Goal: Task Accomplishment & Management: Manage account settings

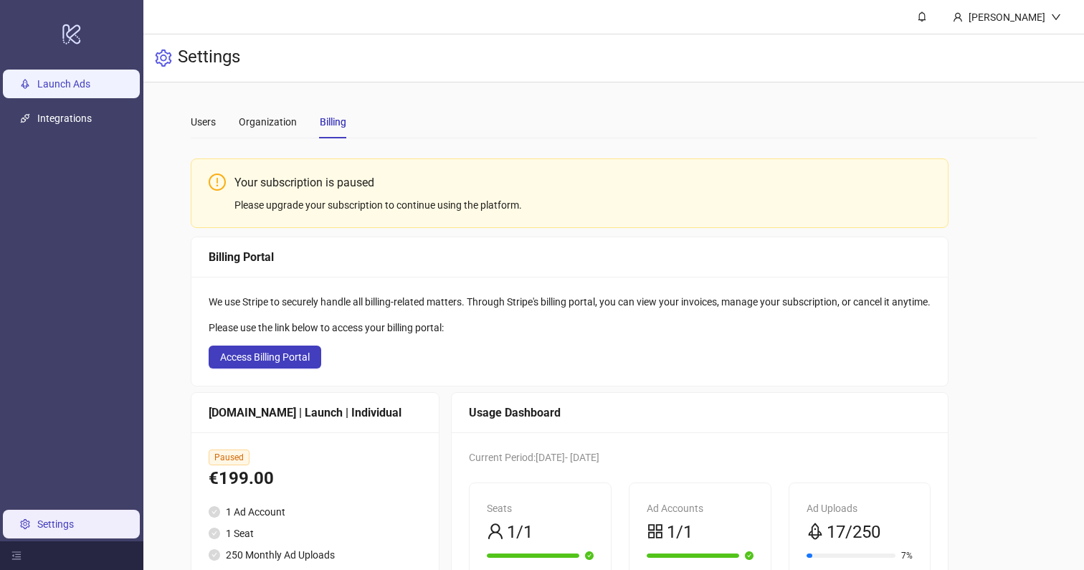
click at [64, 85] on link "Launch Ads" at bounding box center [63, 83] width 53 height 11
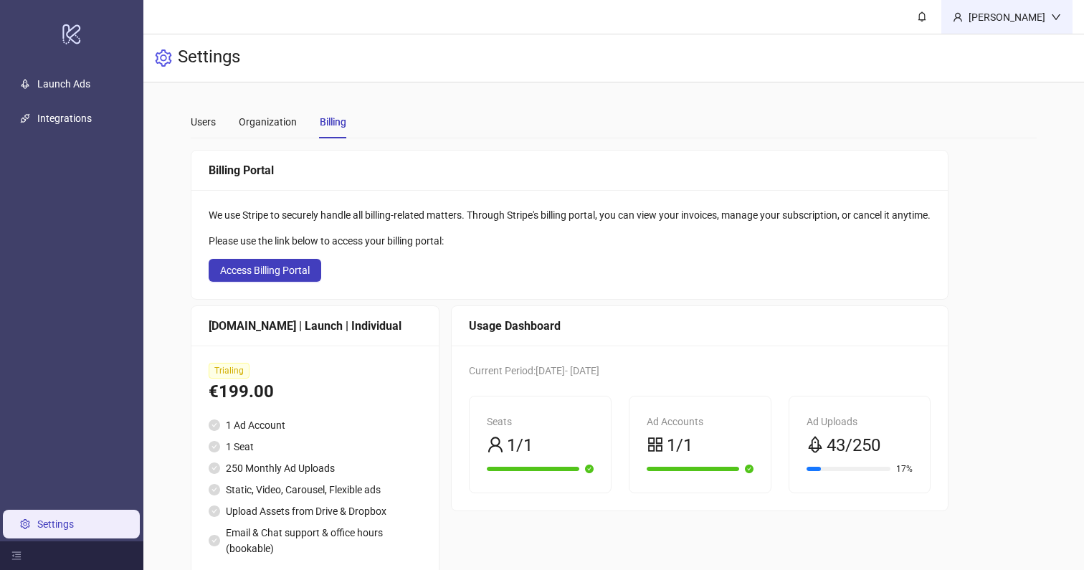
click at [1023, 16] on div "[PERSON_NAME]" at bounding box center [1007, 17] width 88 height 16
click at [1010, 52] on span "Logout" at bounding box center [1026, 51] width 69 height 16
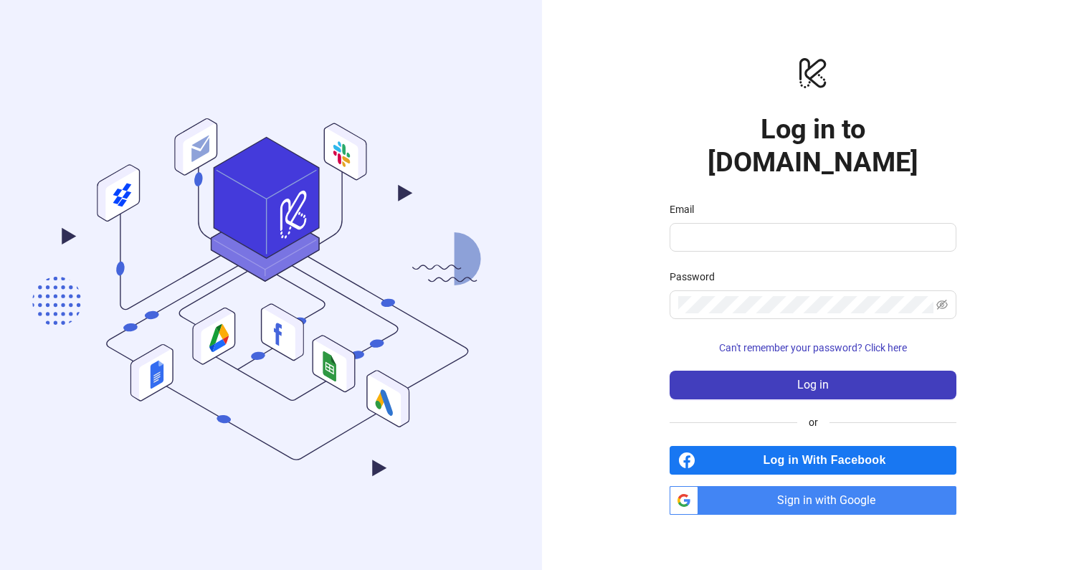
click at [842, 486] on span "Sign in with Google" at bounding box center [830, 500] width 252 height 29
click at [834, 487] on span "Sign in with Google" at bounding box center [830, 500] width 252 height 29
